Goal: Communication & Community: Share content

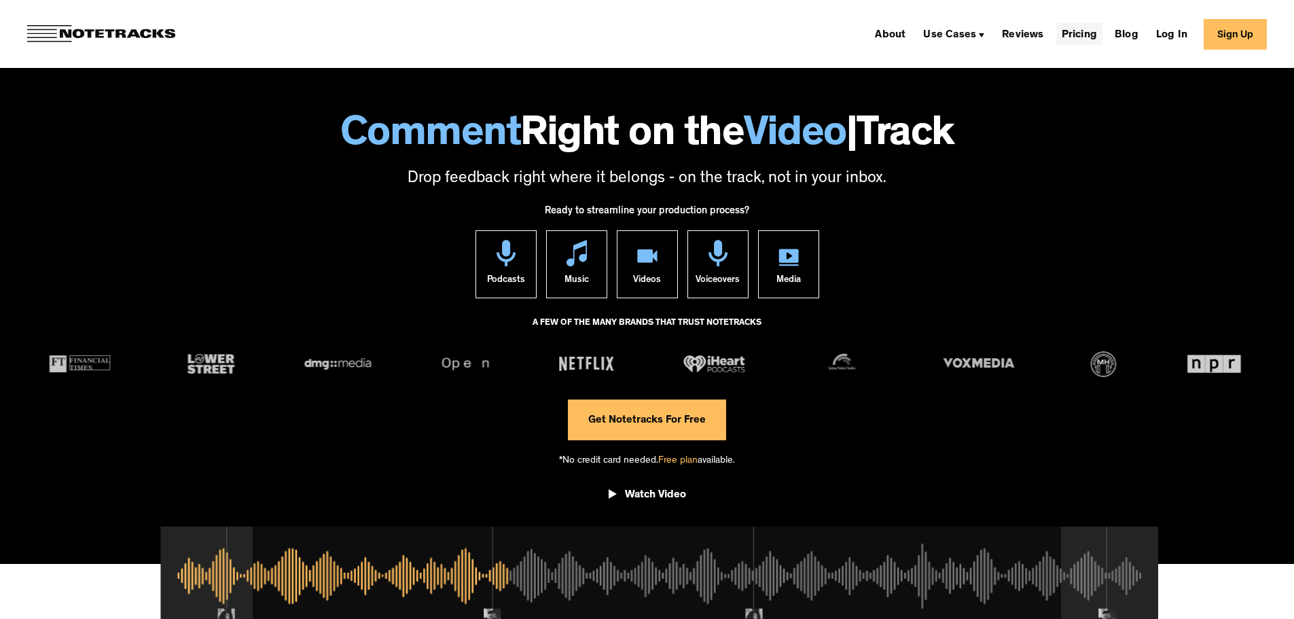
click at [1088, 36] on link "Pricing" at bounding box center [1079, 34] width 46 height 22
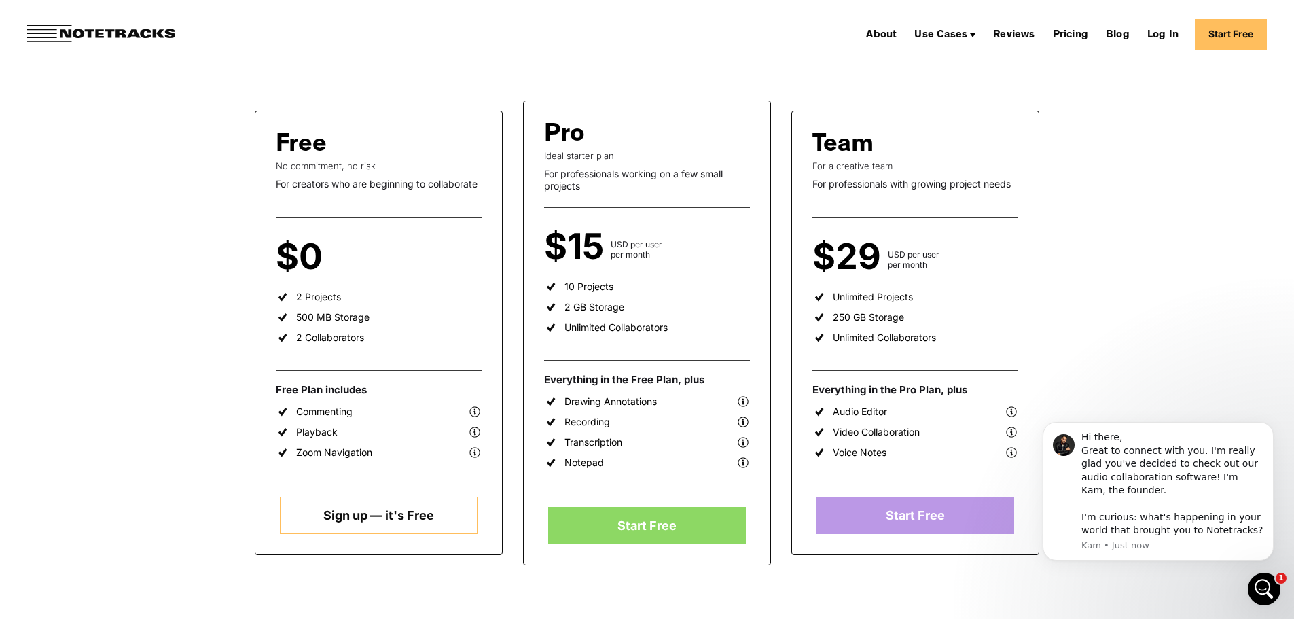
click at [472, 412] on img at bounding box center [475, 412] width 14 height 14
click at [327, 519] on link "Sign up — it's Free" at bounding box center [378, 514] width 197 height 37
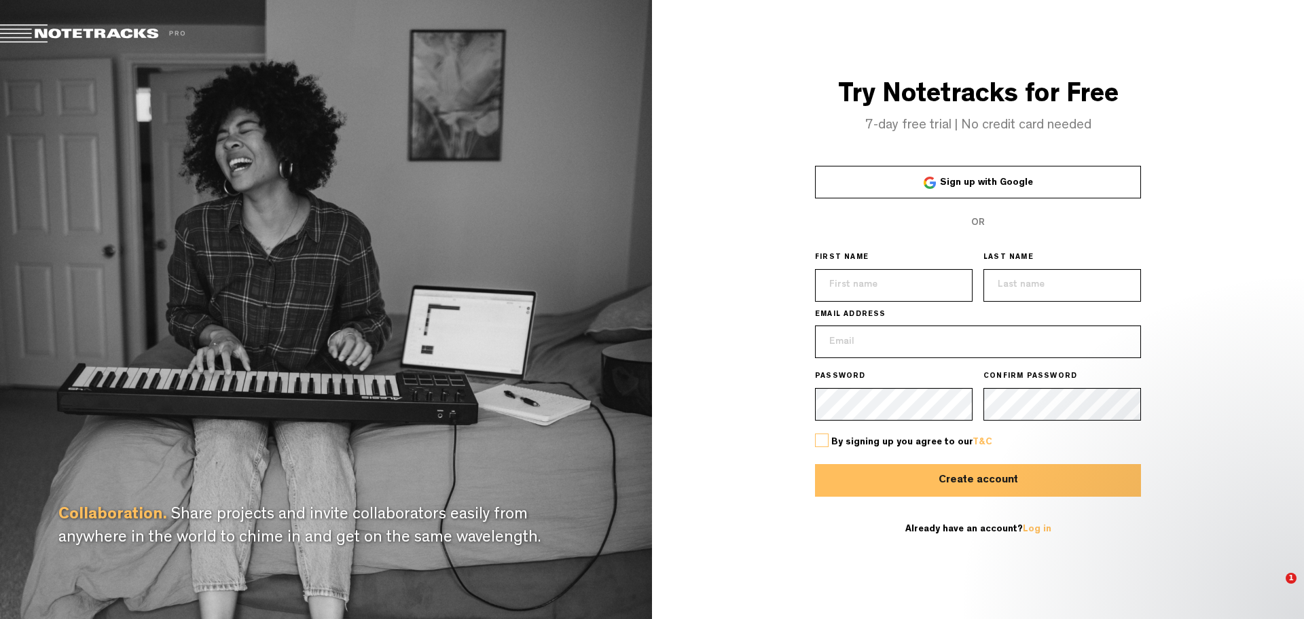
click at [886, 176] on link "Sign up with Google" at bounding box center [978, 182] width 326 height 33
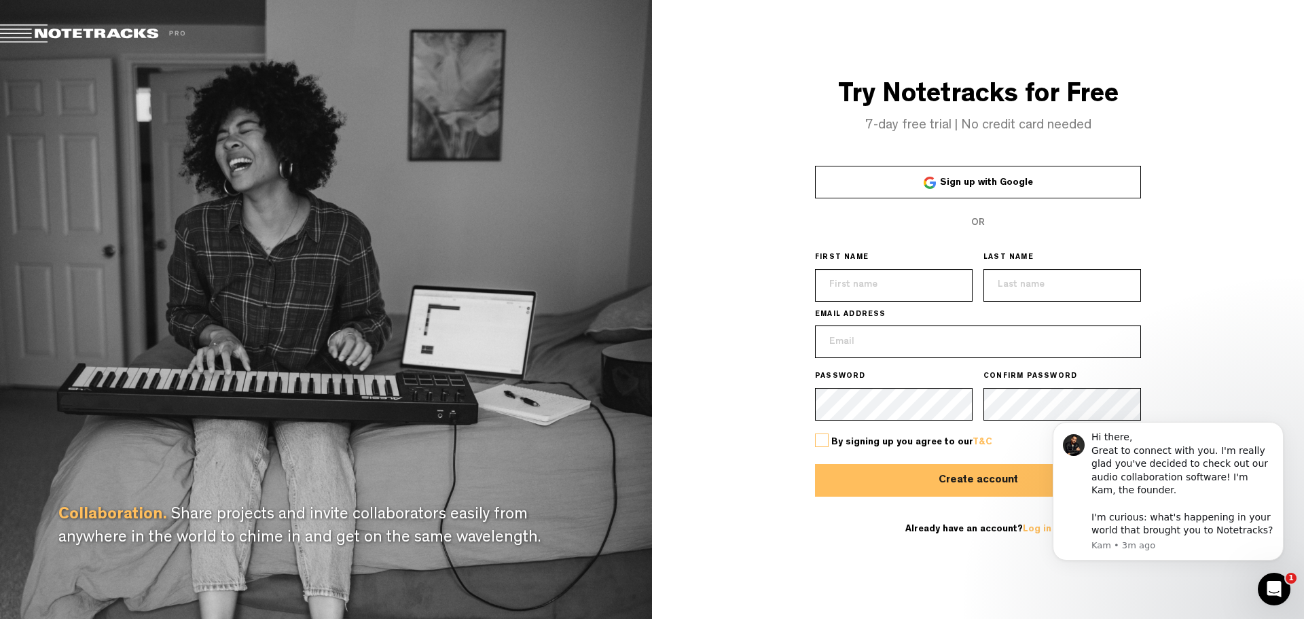
click at [930, 184] on div at bounding box center [930, 183] width 12 height 12
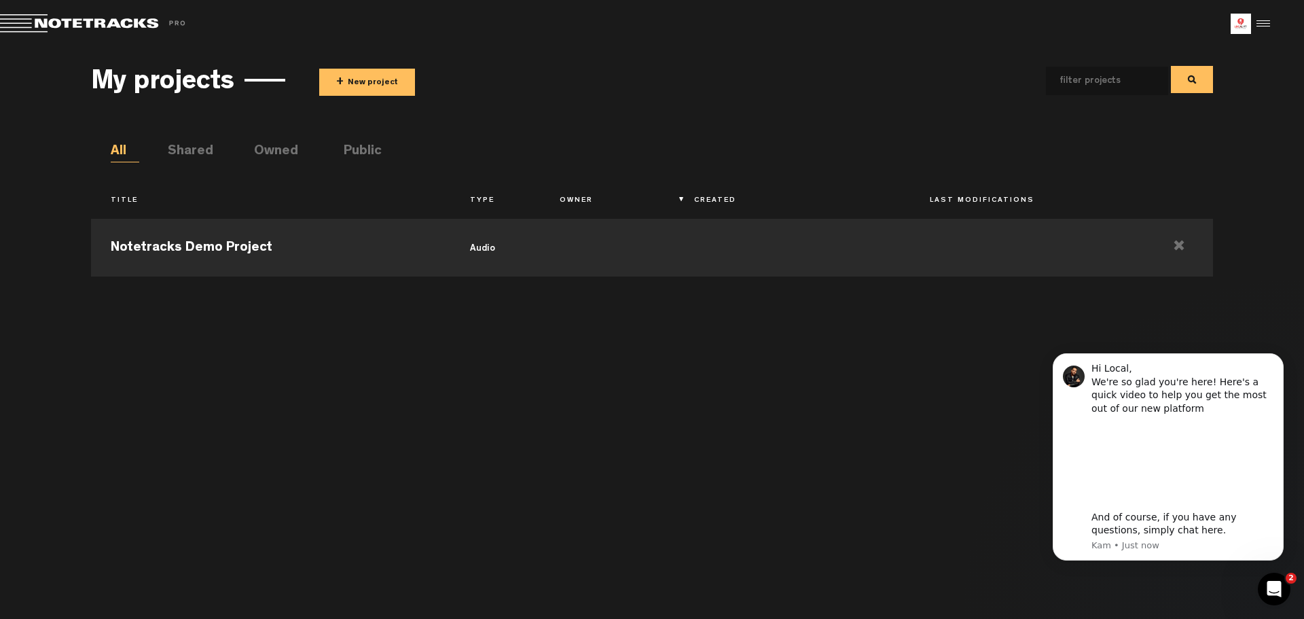
click at [340, 92] on button "+ New project" at bounding box center [367, 82] width 96 height 27
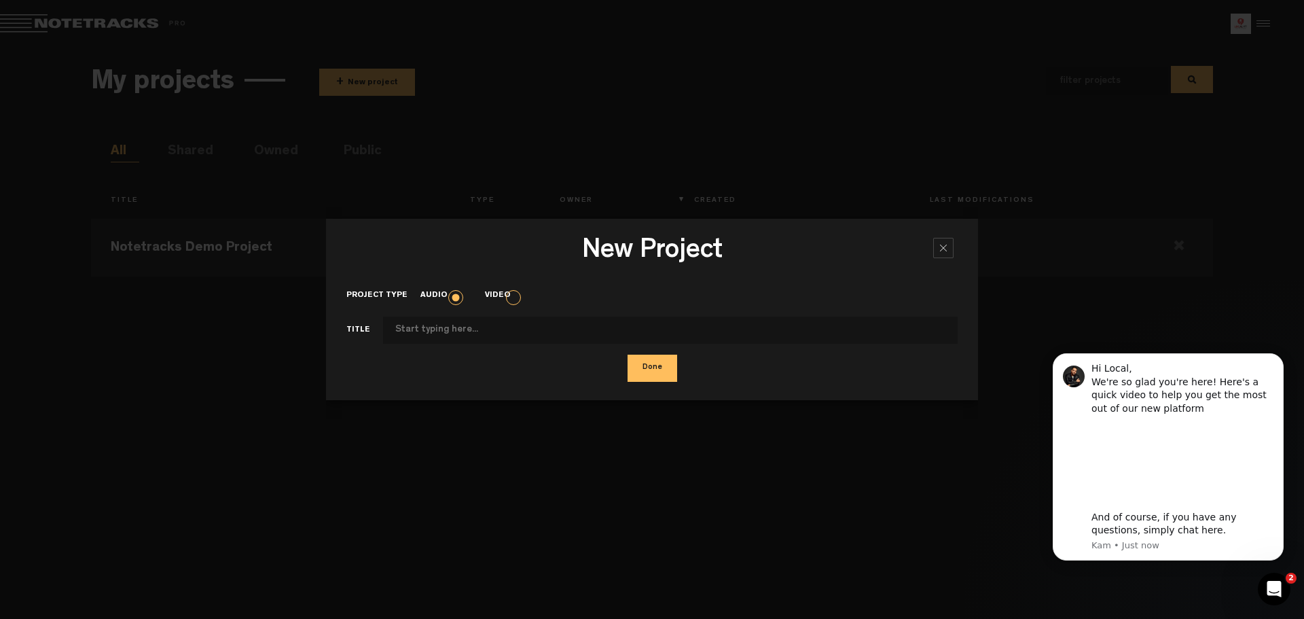
click at [515, 297] on label "Video" at bounding box center [504, 296] width 39 height 12
click at [0, 0] on input "Video" at bounding box center [0, 0] width 0 height 0
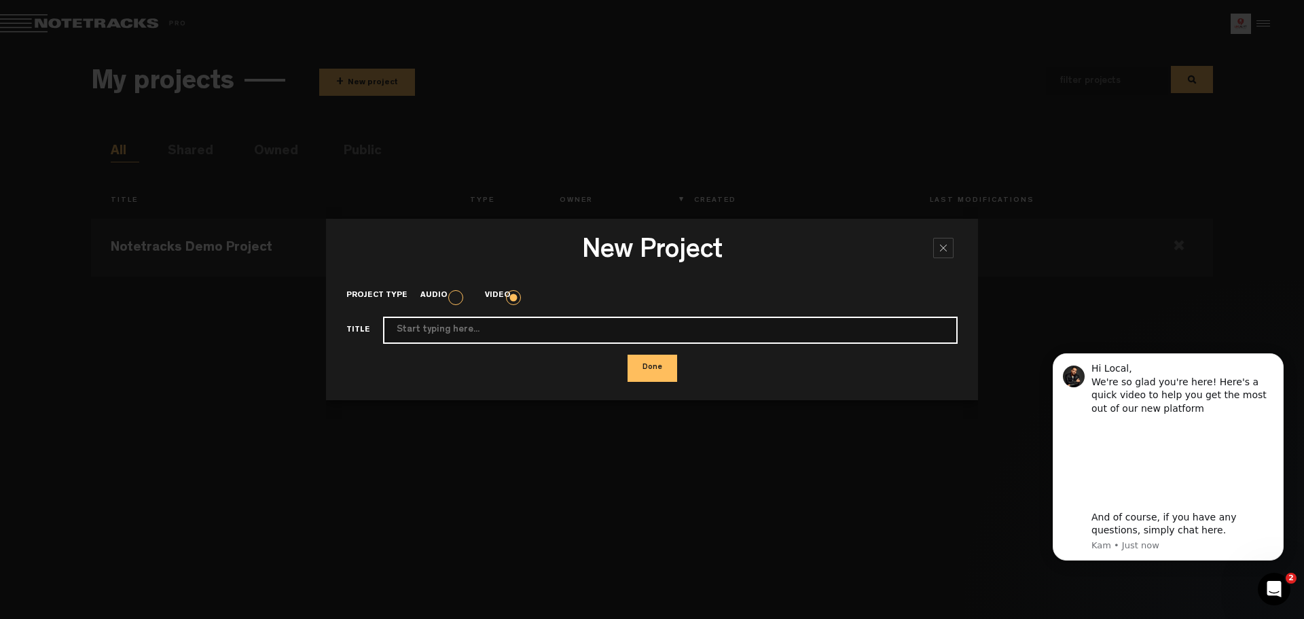
click at [528, 335] on input "Project type" at bounding box center [670, 329] width 574 height 27
type input "test 1"
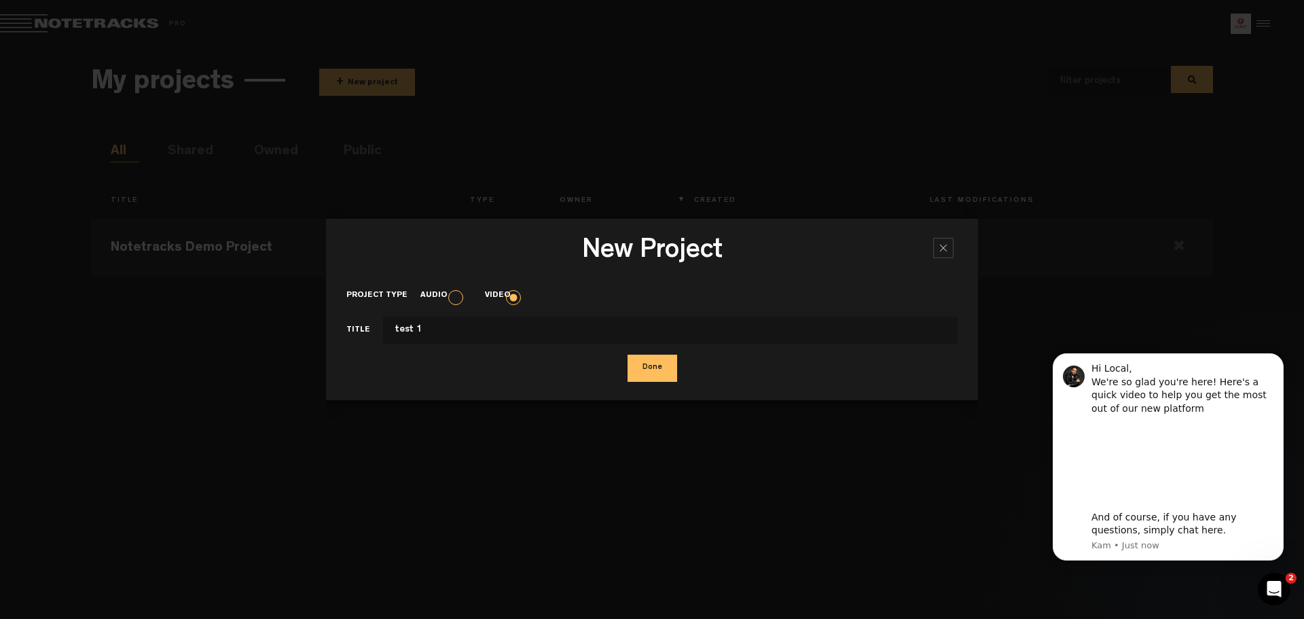
click at [632, 372] on button "Done" at bounding box center [652, 367] width 50 height 27
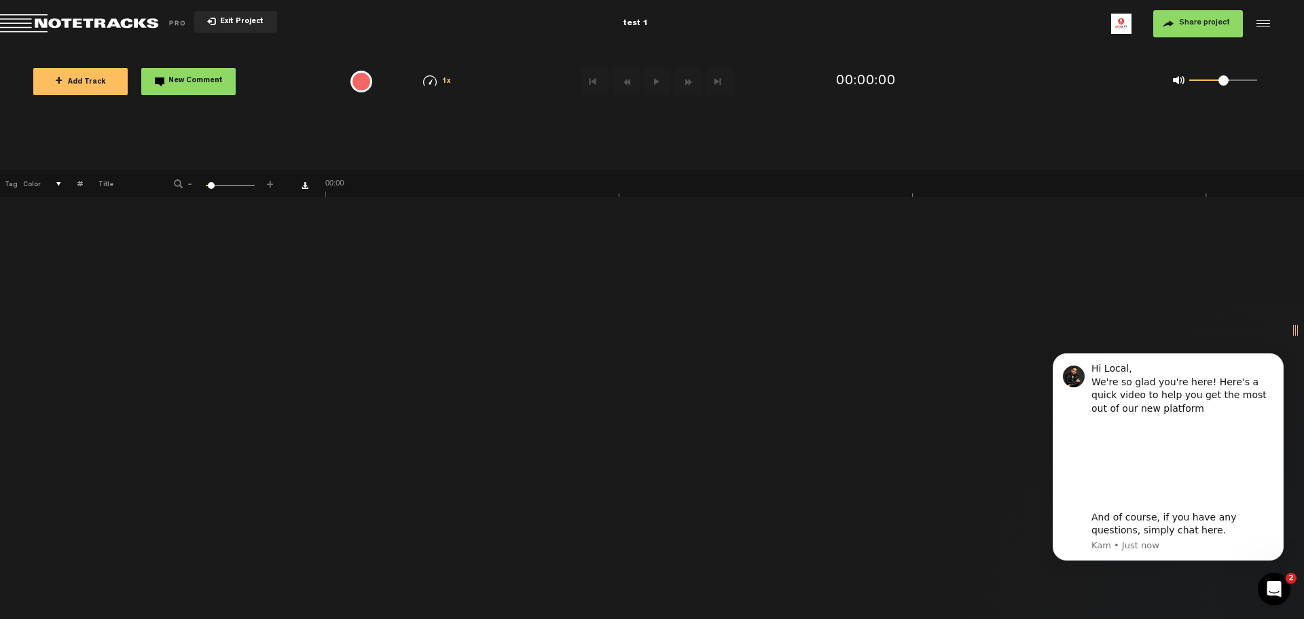
click at [86, 79] on span "+ Add Track" at bounding box center [80, 82] width 51 height 7
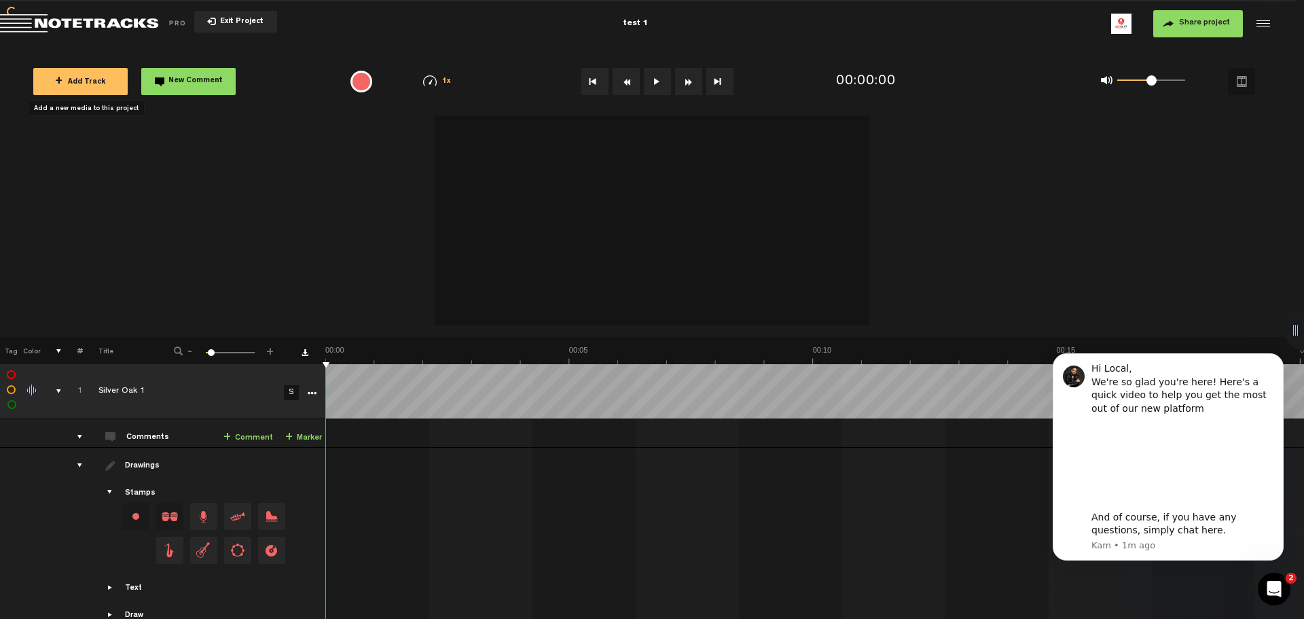
click at [1196, 20] on span "Share project" at bounding box center [1204, 23] width 51 height 8
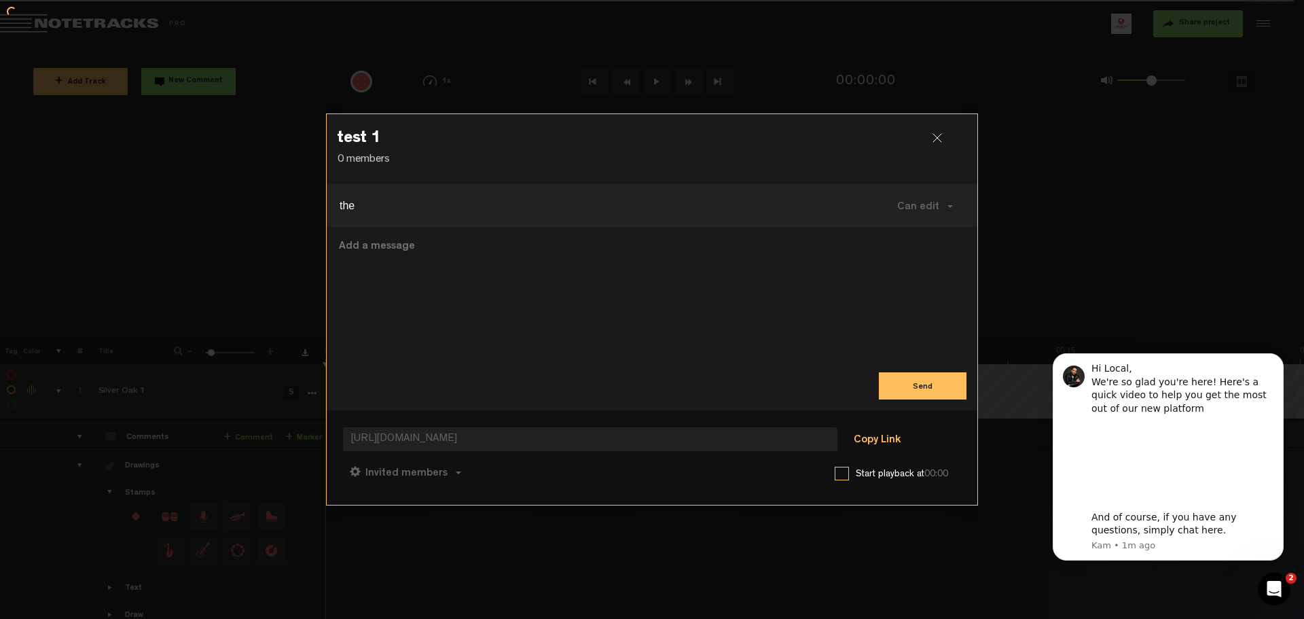
type input "the"
click at [873, 437] on button "Copy Link" at bounding box center [877, 439] width 74 height 27
click at [372, 199] on button "Remove" at bounding box center [371, 206] width 22 height 22
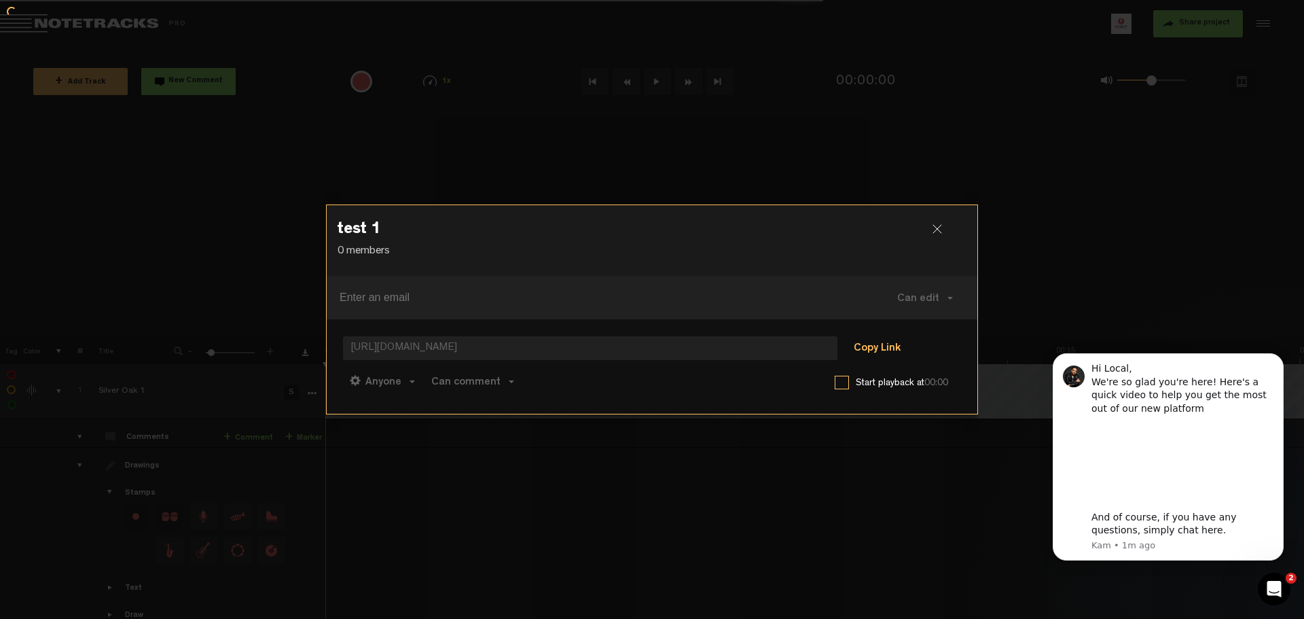
click at [875, 344] on button "Copy Link" at bounding box center [877, 348] width 74 height 27
click at [945, 230] on div at bounding box center [942, 234] width 20 height 20
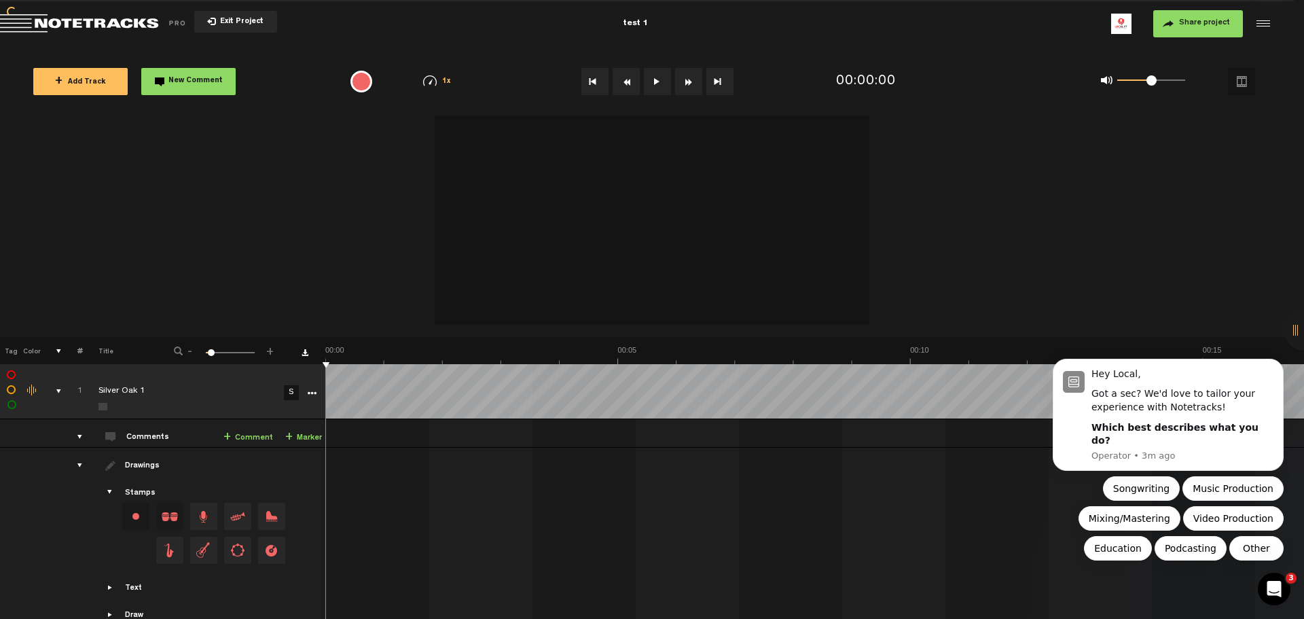
click at [661, 90] on button at bounding box center [657, 81] width 27 height 27
click at [1283, 366] on icon "Dismiss notification" at bounding box center [1279, 362] width 7 height 7
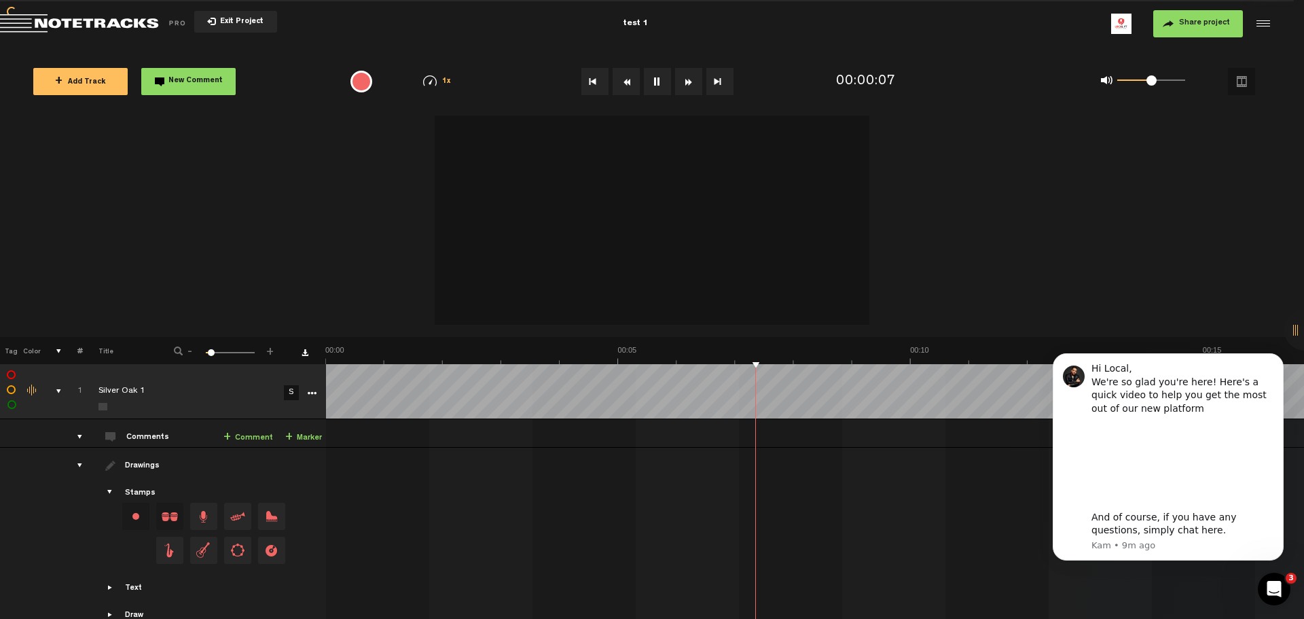
click at [241, 445] on link "+ Comment" at bounding box center [248, 438] width 50 height 16
click at [266, 441] on link "+ Comment" at bounding box center [248, 438] width 50 height 16
click at [1280, 357] on icon "Dismiss notification" at bounding box center [1279, 357] width 5 height 5
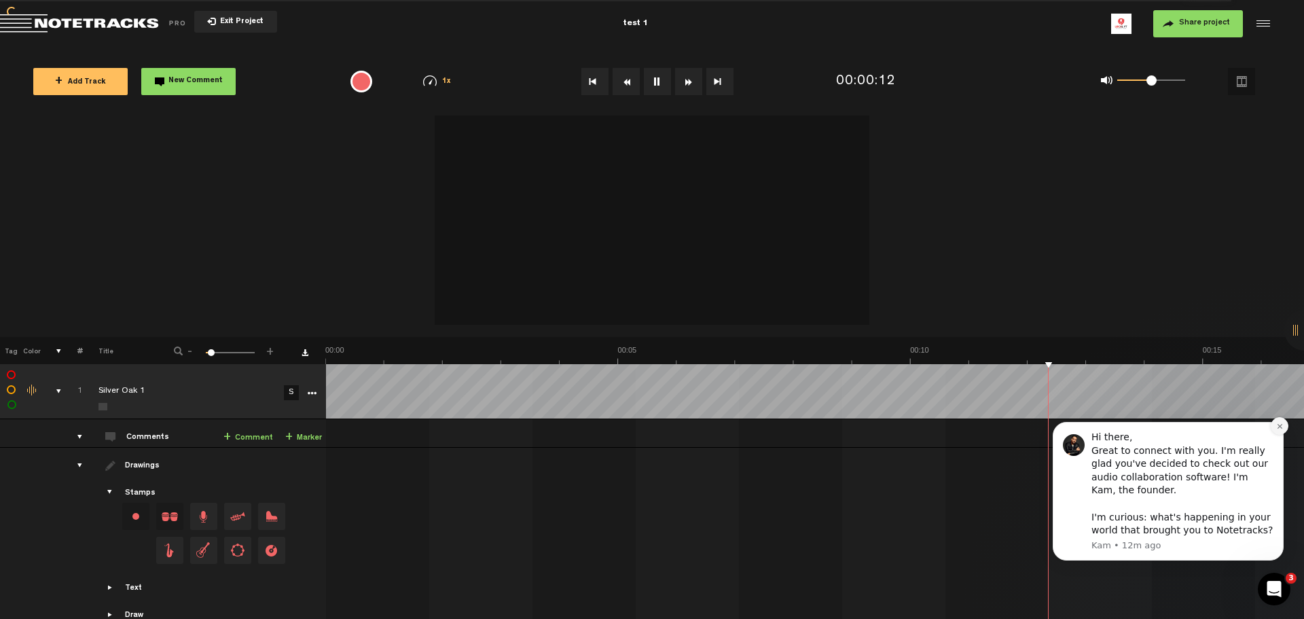
click at [1283, 424] on button "Dismiss notification" at bounding box center [1280, 426] width 18 height 18
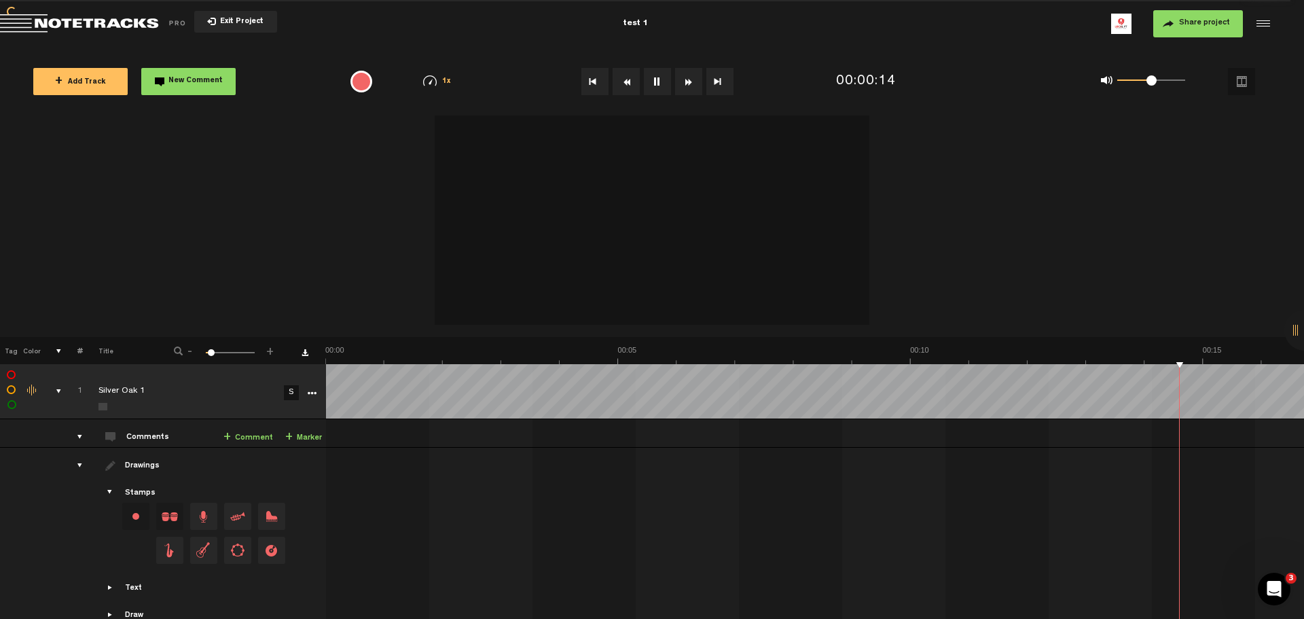
click at [661, 85] on button at bounding box center [657, 81] width 27 height 27
click at [1190, 19] on span "Share project" at bounding box center [1204, 23] width 51 height 8
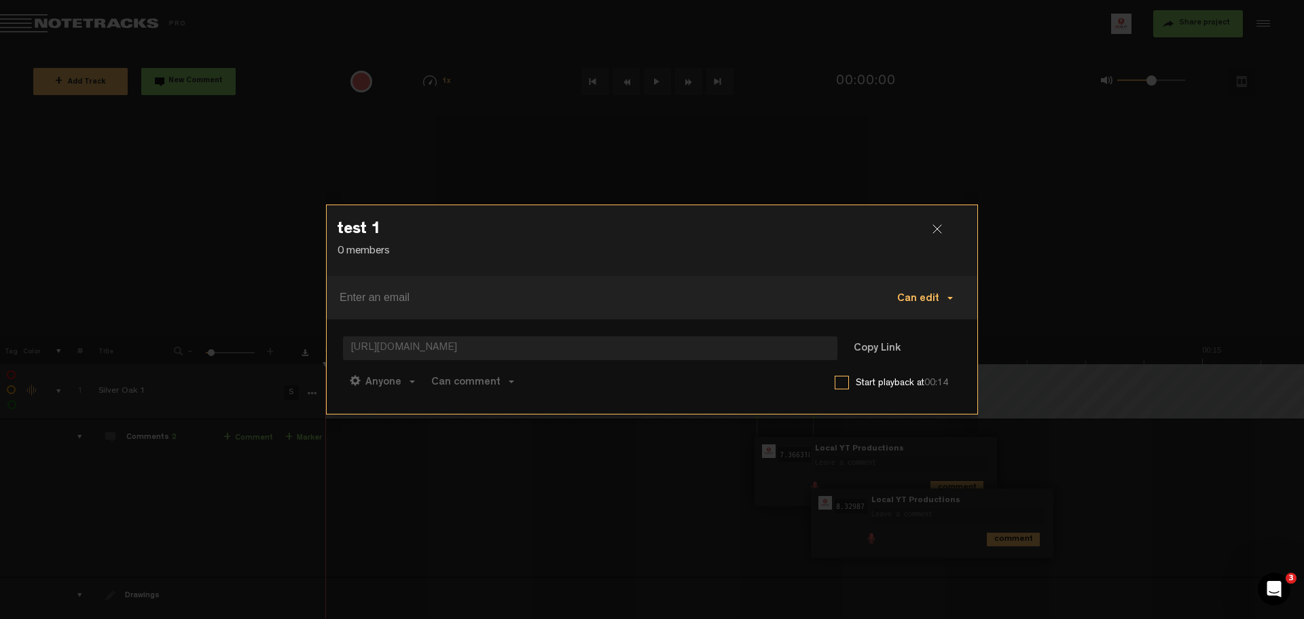
click at [921, 299] on span "Can edit" at bounding box center [918, 298] width 42 height 11
click at [819, 278] on div "Can edit Can edit Can comment Can view" at bounding box center [652, 297] width 651 height 43
click at [887, 345] on button "Copy Link" at bounding box center [877, 348] width 74 height 27
click at [939, 232] on div at bounding box center [942, 234] width 20 height 20
